Goal: Task Accomplishment & Management: Manage account settings

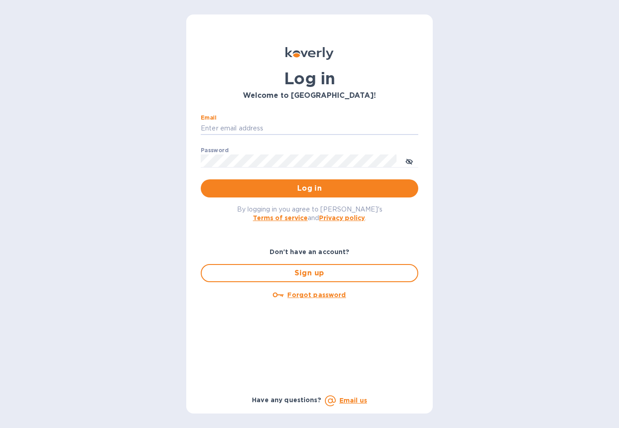
type input "Accounting@overwhittransport.com"
click at [309, 188] on button "Log in" at bounding box center [309, 188] width 217 height 18
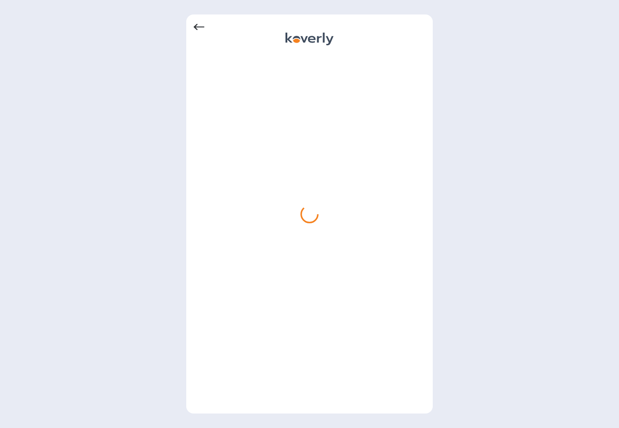
scroll to position [16, 0]
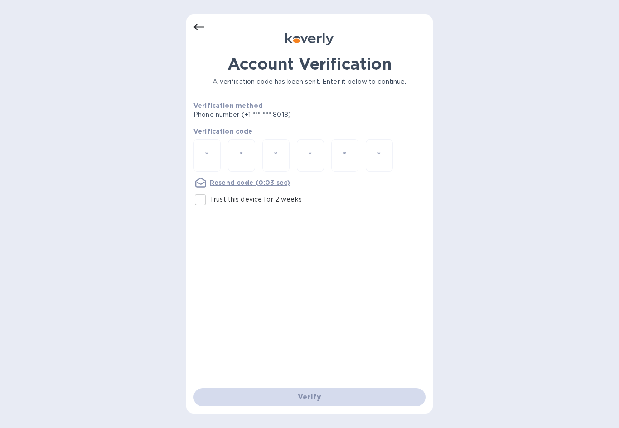
click at [212, 147] on input "number" at bounding box center [207, 155] width 12 height 17
type input "5"
type input "8"
type input "5"
type input "6"
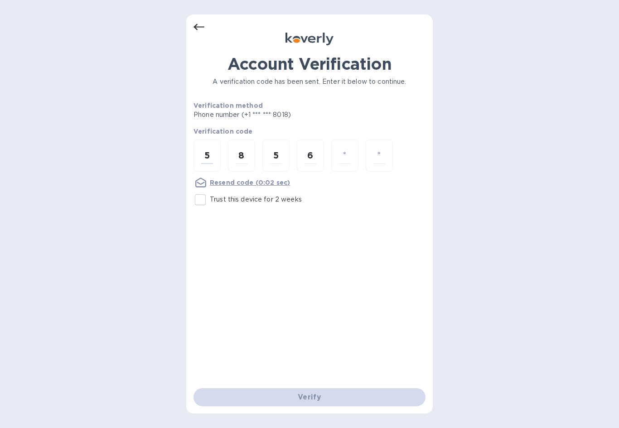
type input "0"
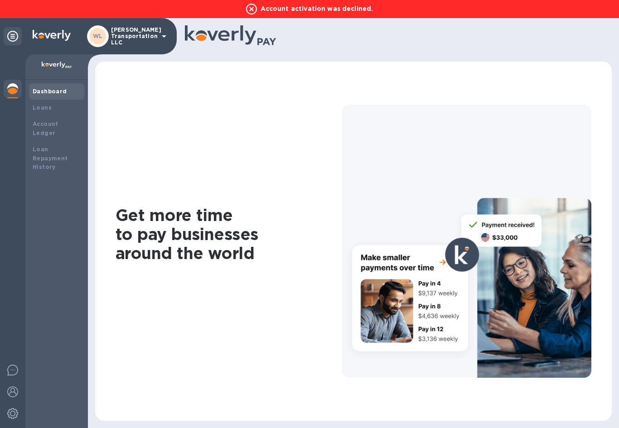
click at [18, 365] on div at bounding box center [13, 371] width 18 height 21
click at [48, 108] on b "Loans" at bounding box center [42, 107] width 19 height 7
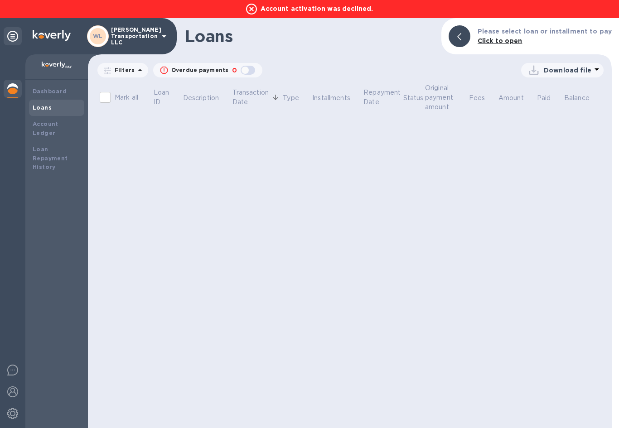
click at [49, 122] on b "Account Ledger" at bounding box center [46, 128] width 26 height 16
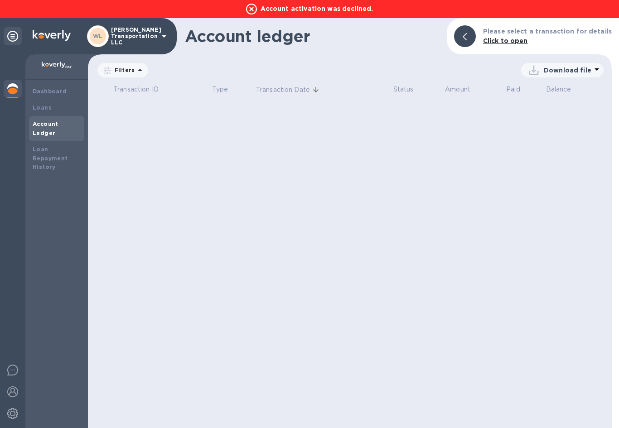
click at [40, 146] on b "Loan Repayment History" at bounding box center [50, 158] width 35 height 25
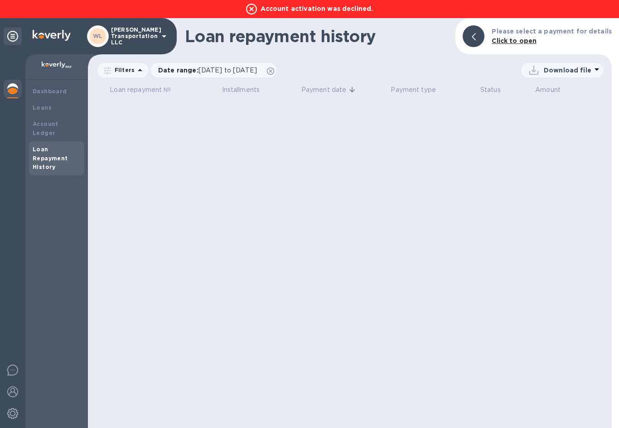
click at [14, 414] on img at bounding box center [12, 413] width 11 height 11
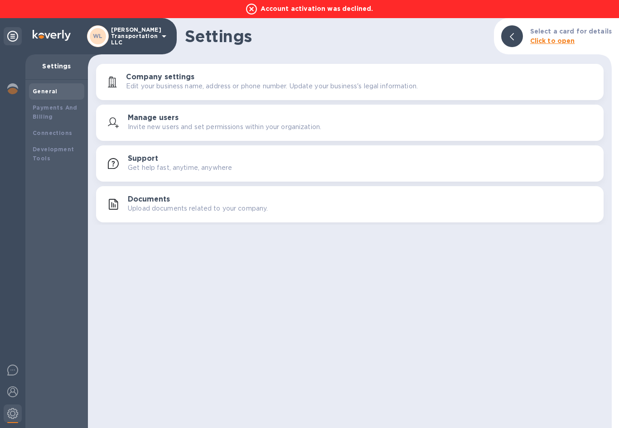
click at [134, 119] on h3 "Manage users" at bounding box center [153, 118] width 51 height 9
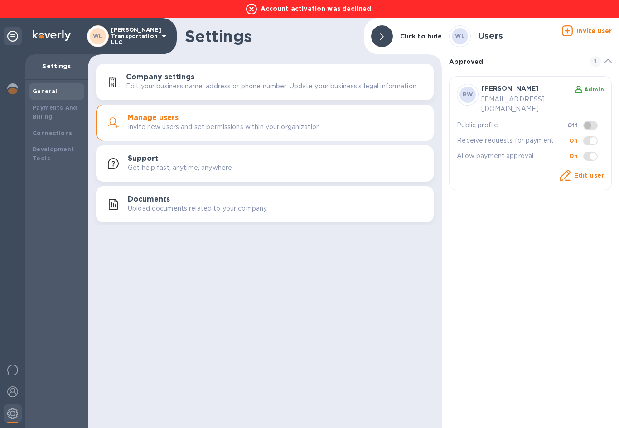
click at [309, 162] on div "Support Get help fast, anytime, anywhere" at bounding box center [277, 163] width 298 height 18
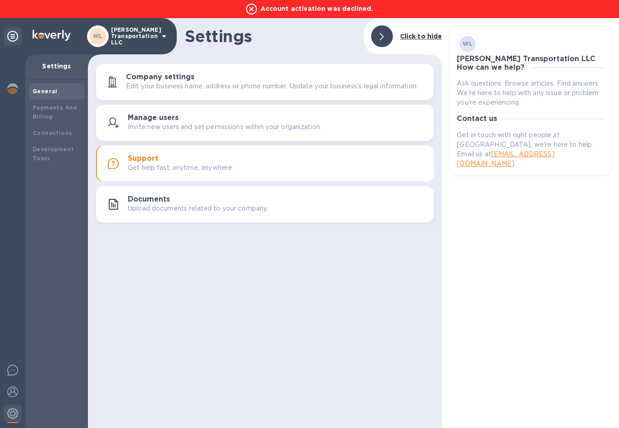
click at [228, 209] on p "Upload documents related to your company." at bounding box center [198, 209] width 140 height 10
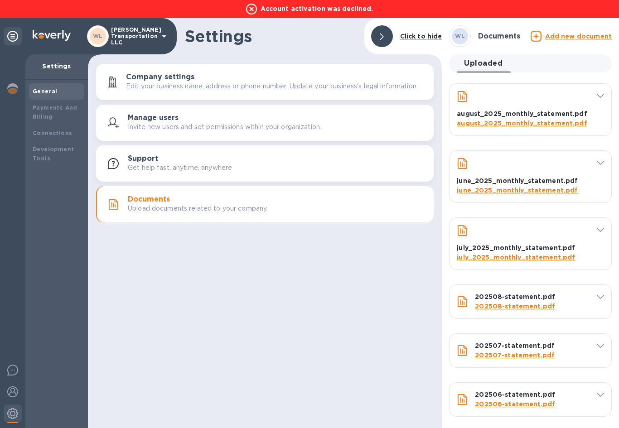
click at [243, 87] on p "Edit your business name, address or phone number. Update your business's legal …" at bounding box center [272, 87] width 292 height 10
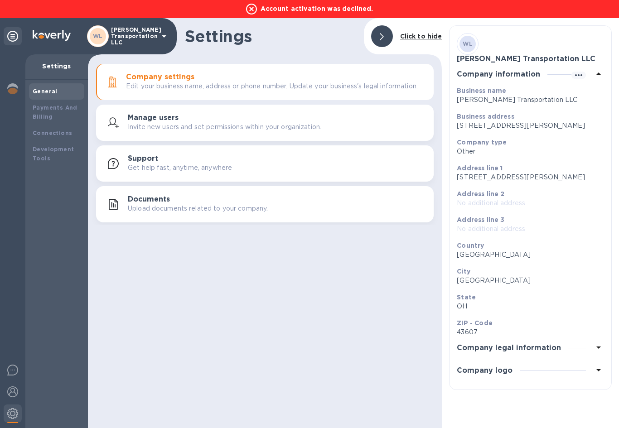
click at [593, 353] on icon at bounding box center [598, 347] width 11 height 11
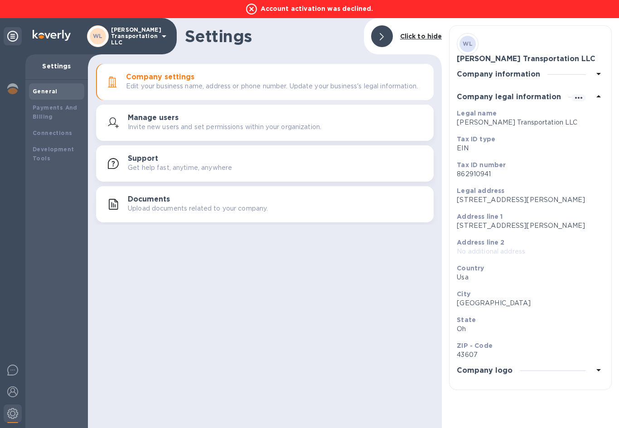
click at [596, 370] on icon at bounding box center [598, 370] width 11 height 11
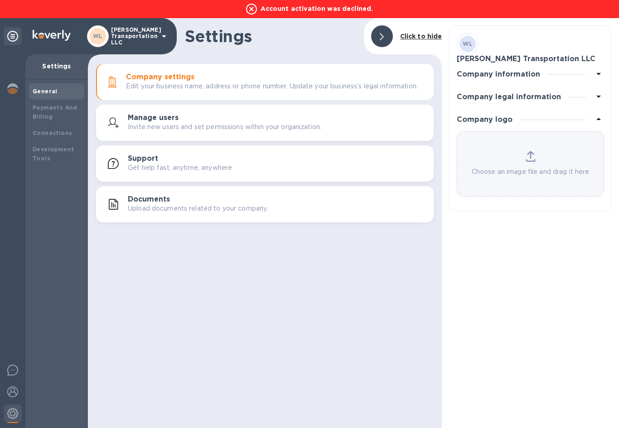
click at [378, 37] on div at bounding box center [382, 36] width 22 height 22
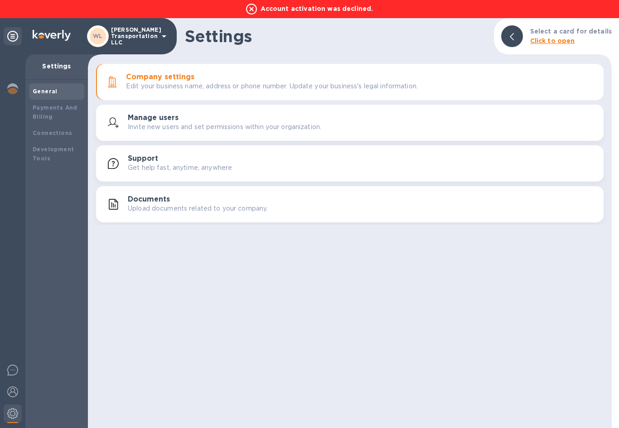
click at [15, 34] on icon at bounding box center [12, 36] width 11 height 11
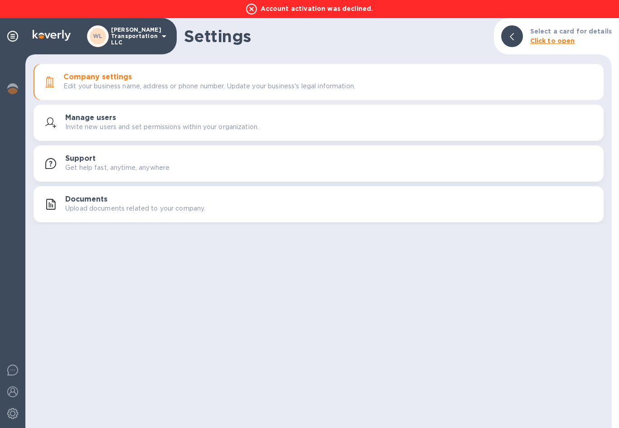
click at [14, 31] on icon at bounding box center [12, 36] width 11 height 11
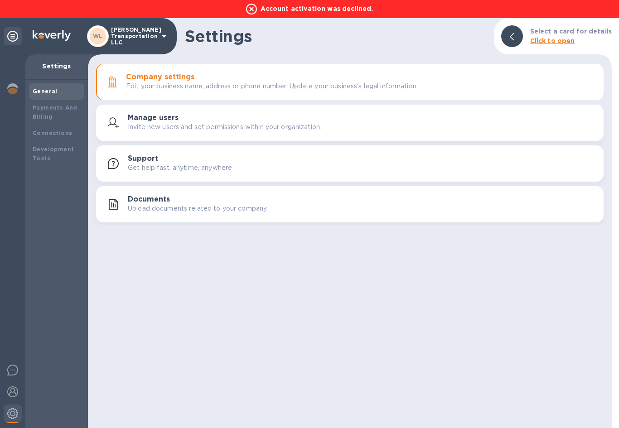
click at [70, 64] on p "Settings" at bounding box center [57, 66] width 48 height 9
click at [159, 36] on icon at bounding box center [164, 36] width 11 height 11
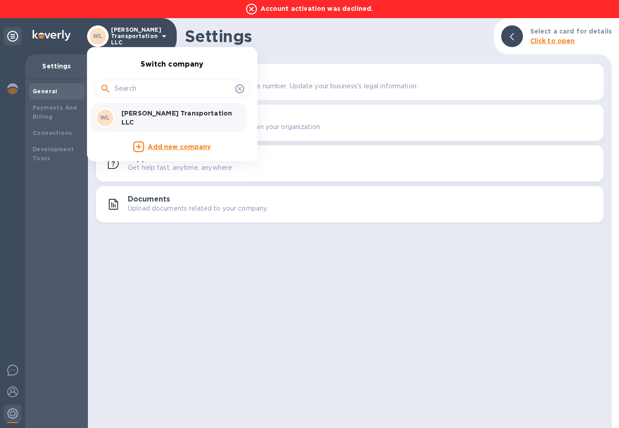
click at [208, 119] on p "[PERSON_NAME] Transportation LLC" at bounding box center [178, 118] width 114 height 18
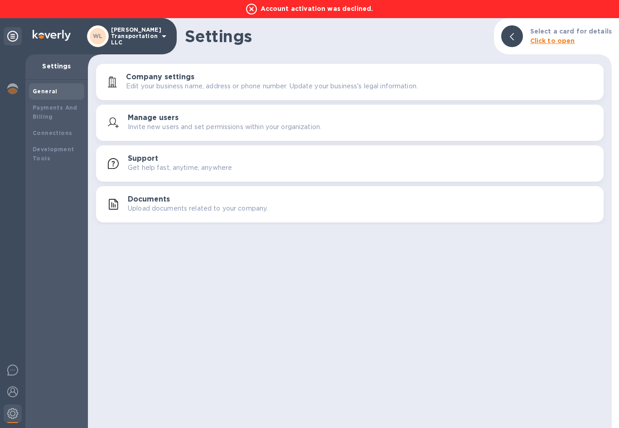
click at [552, 41] on b "Click to open" at bounding box center [552, 40] width 45 height 7
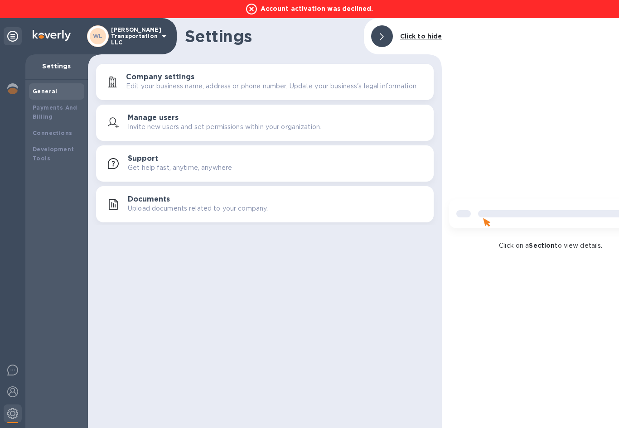
click at [487, 221] on img at bounding box center [550, 217] width 217 height 43
click at [495, 213] on img at bounding box center [550, 217] width 217 height 43
click at [15, 32] on icon at bounding box center [12, 36] width 11 height 11
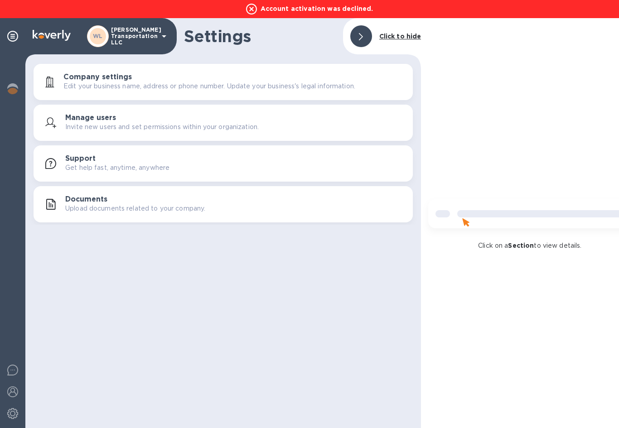
click at [11, 387] on img at bounding box center [12, 391] width 11 height 11
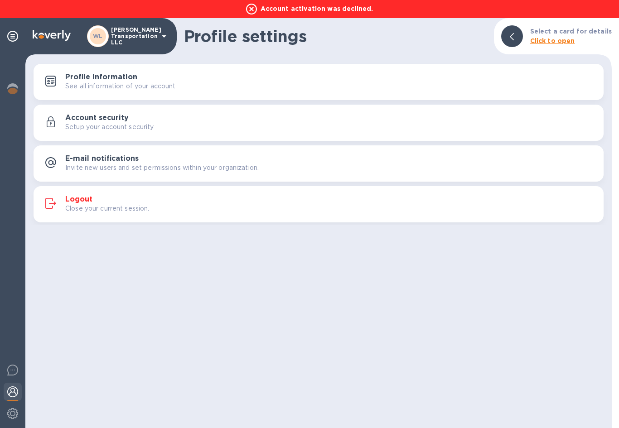
click at [11, 414] on img at bounding box center [12, 413] width 11 height 11
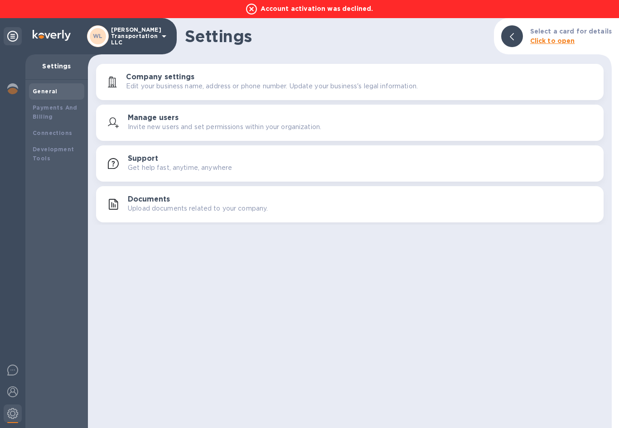
click at [14, 392] on img at bounding box center [12, 391] width 11 height 11
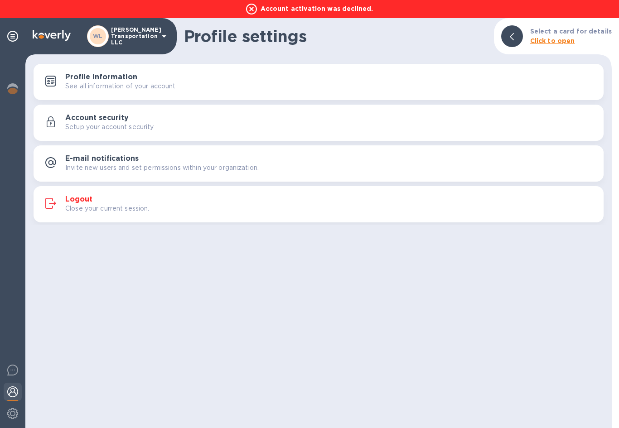
click at [82, 195] on h3 "Logout" at bounding box center [78, 199] width 27 height 9
